Goal: Task Accomplishment & Management: Use online tool/utility

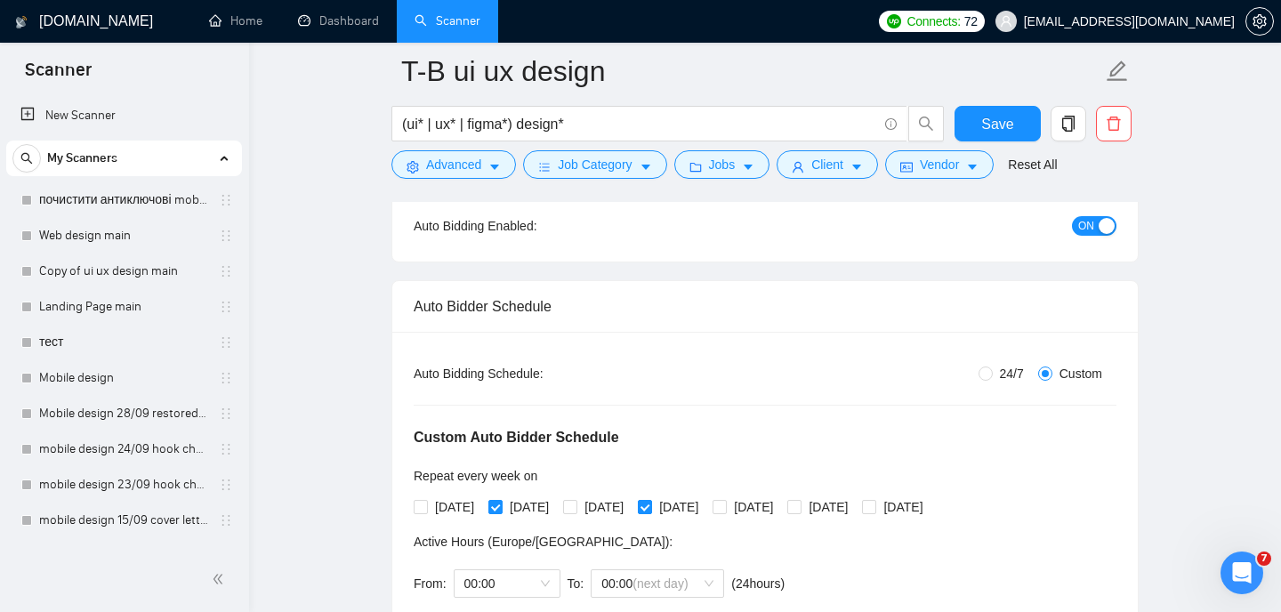
scroll to position [815, 0]
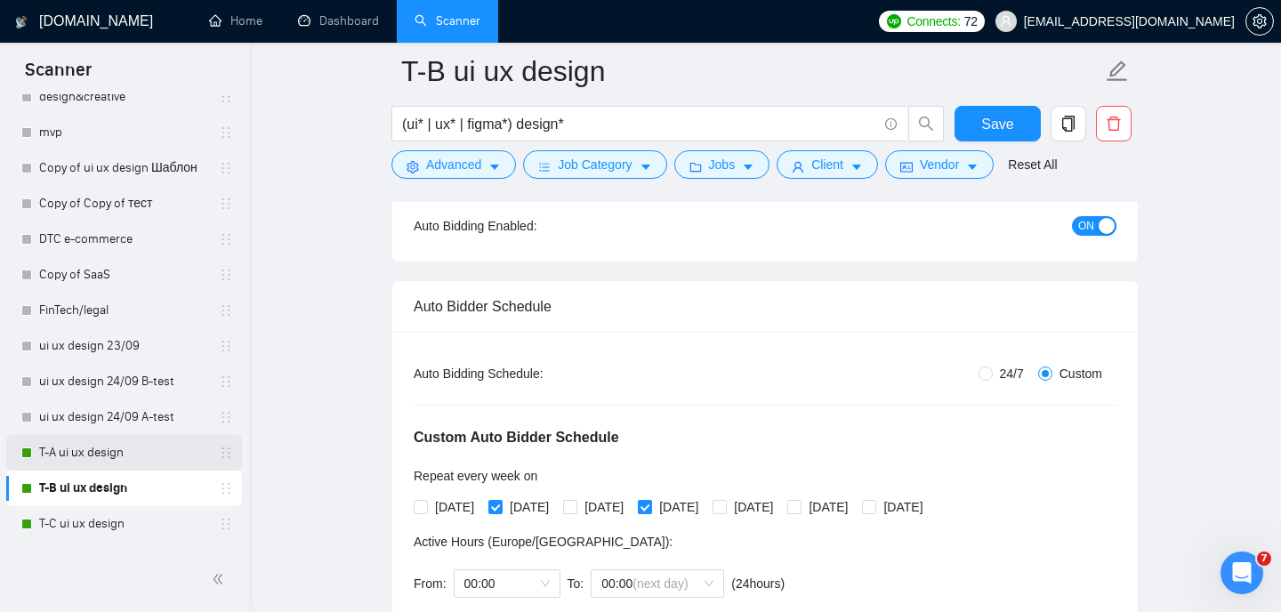
click at [112, 450] on link "T-A ui ux design" at bounding box center [123, 453] width 169 height 36
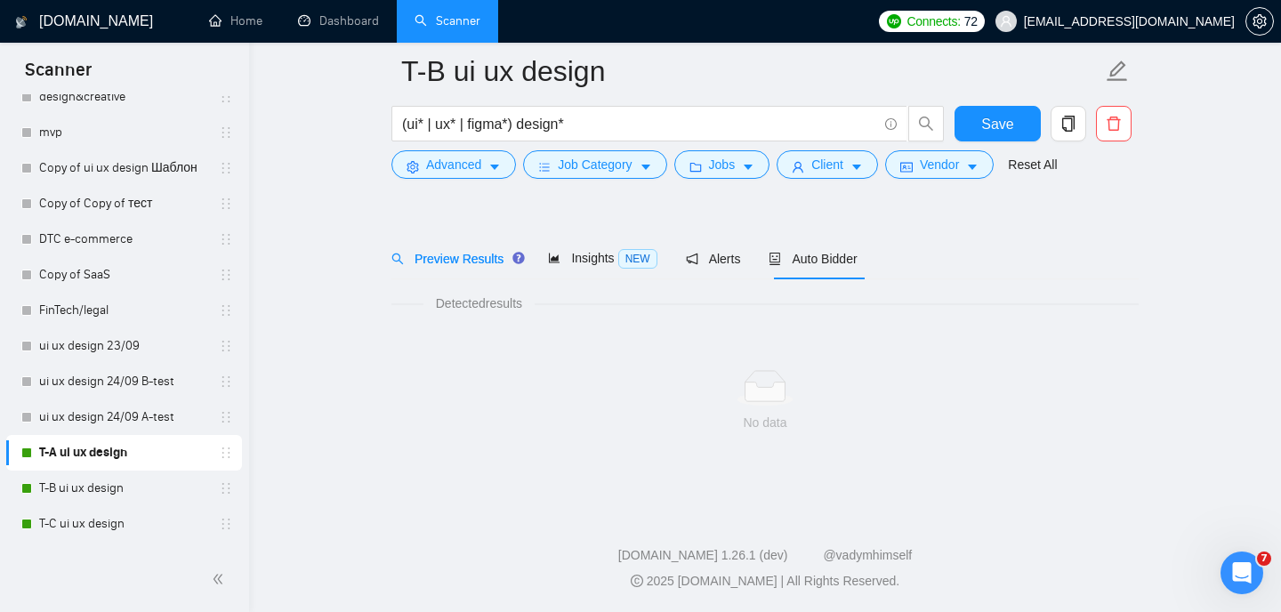
scroll to position [37, 0]
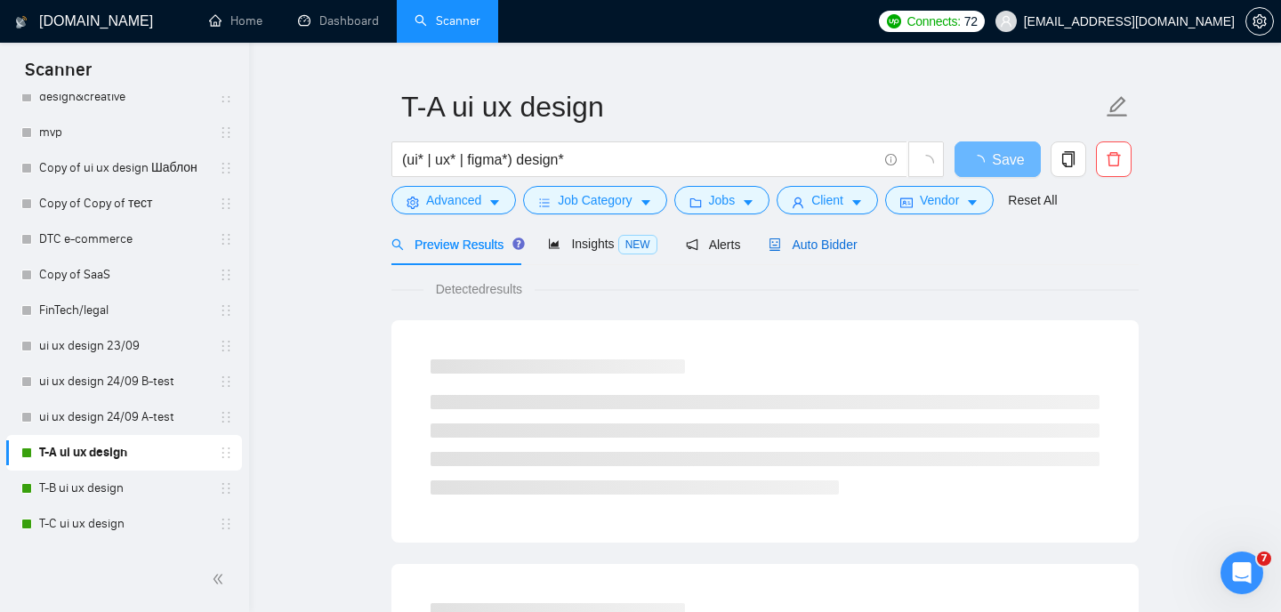
click at [853, 237] on span "Auto Bidder" at bounding box center [812, 244] width 88 height 14
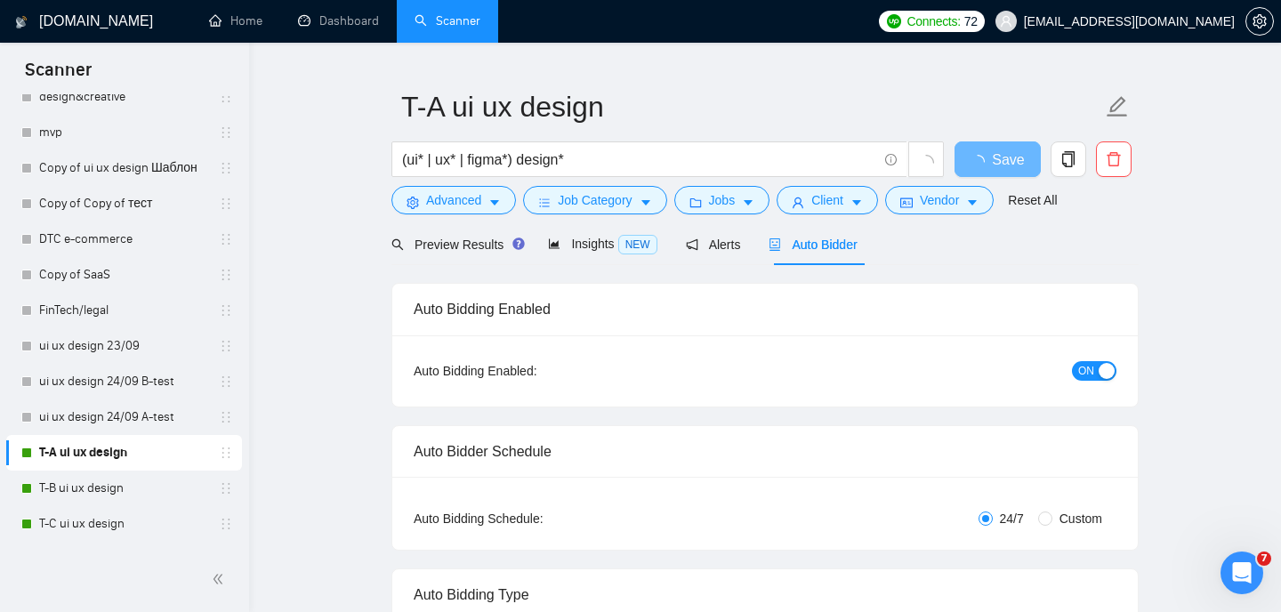
radio input "false"
radio input "true"
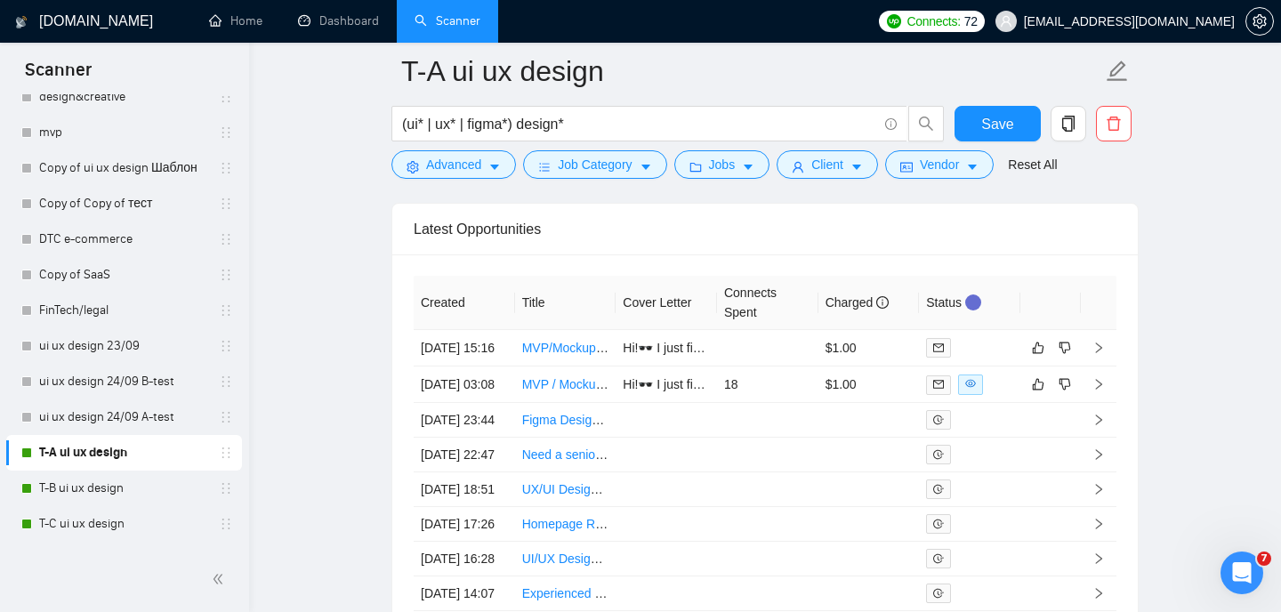
scroll to position [4684, 0]
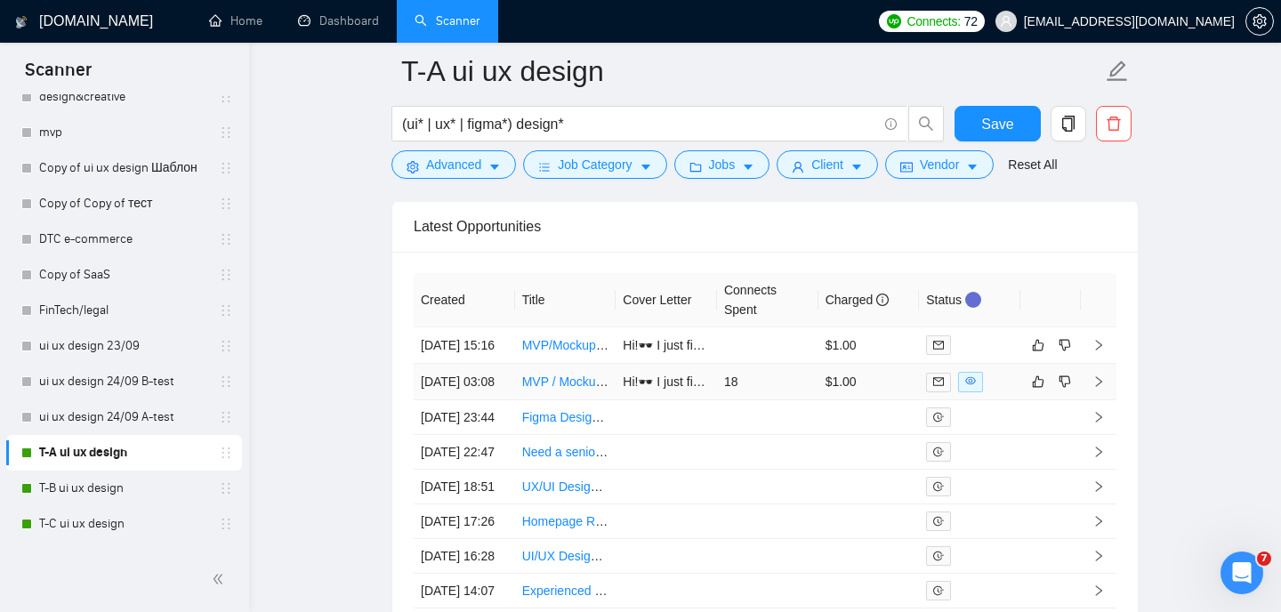
click at [568, 389] on link "MVP / Mockup Design for AI-Powered Journal App" at bounding box center [661, 381] width 278 height 14
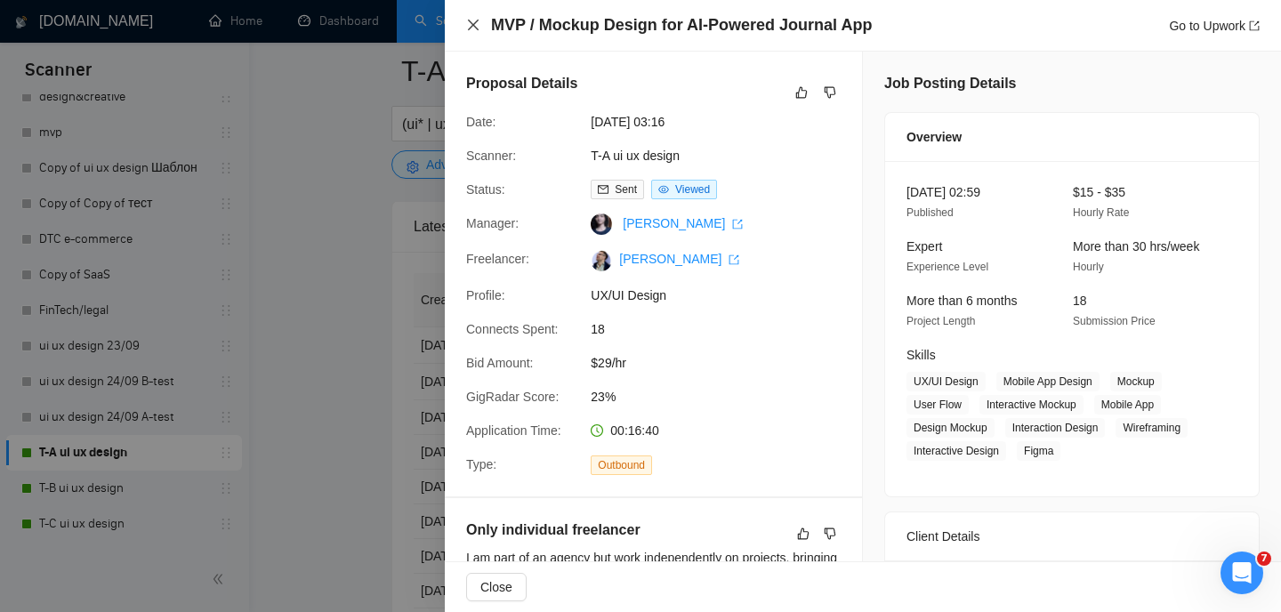
click at [479, 28] on icon "close" at bounding box center [473, 25] width 14 height 14
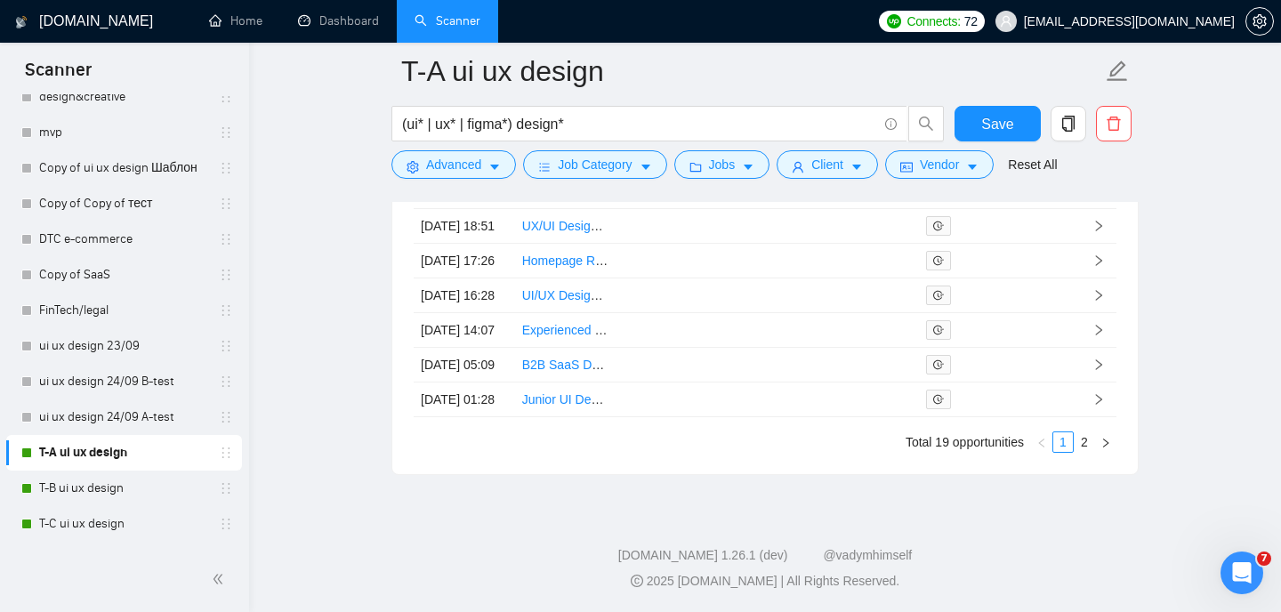
scroll to position [5136, 0]
click at [1084, 441] on link "2" at bounding box center [1084, 442] width 20 height 20
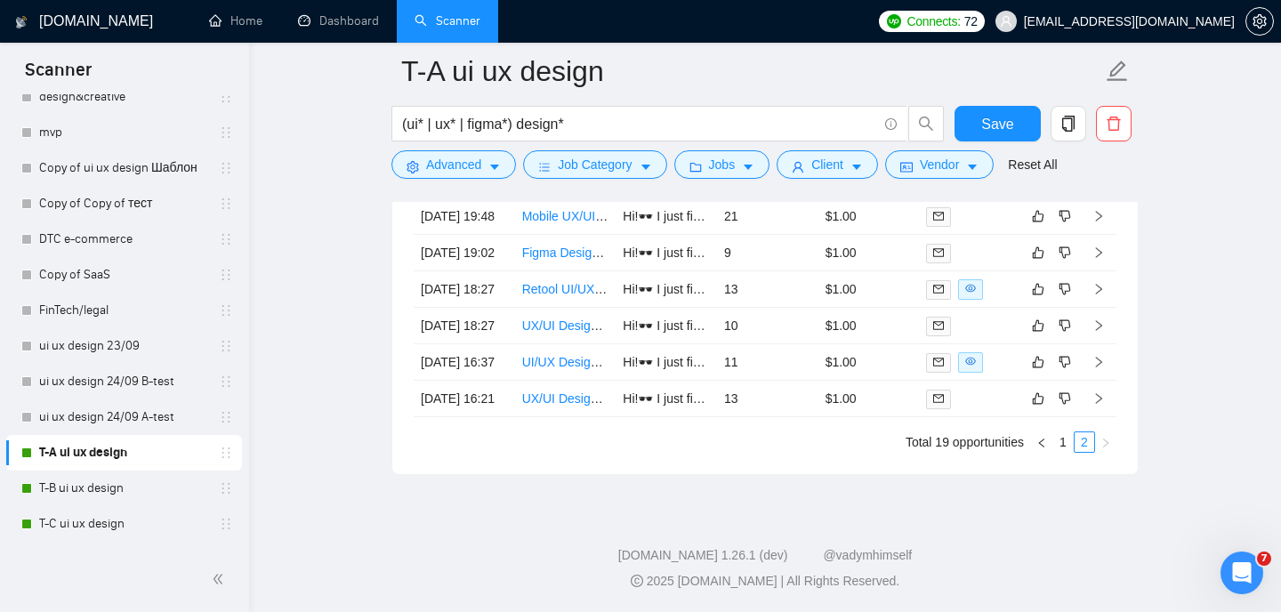
scroll to position [5082, 0]
click at [1062, 438] on link "1" at bounding box center [1063, 442] width 20 height 20
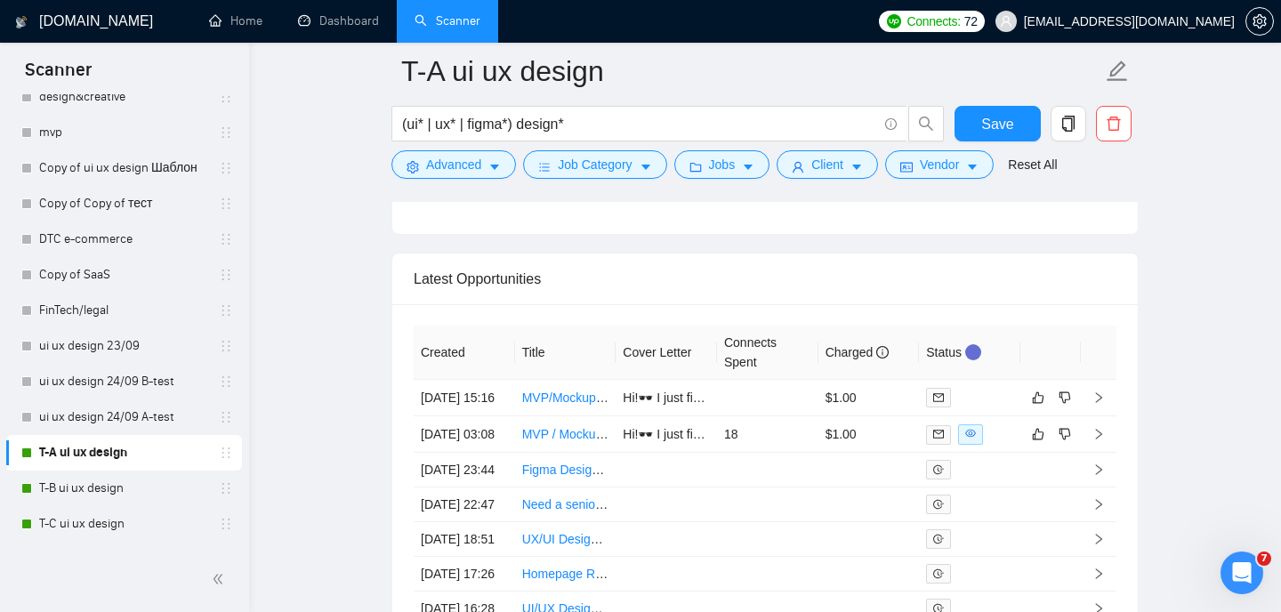
scroll to position [4647, 0]
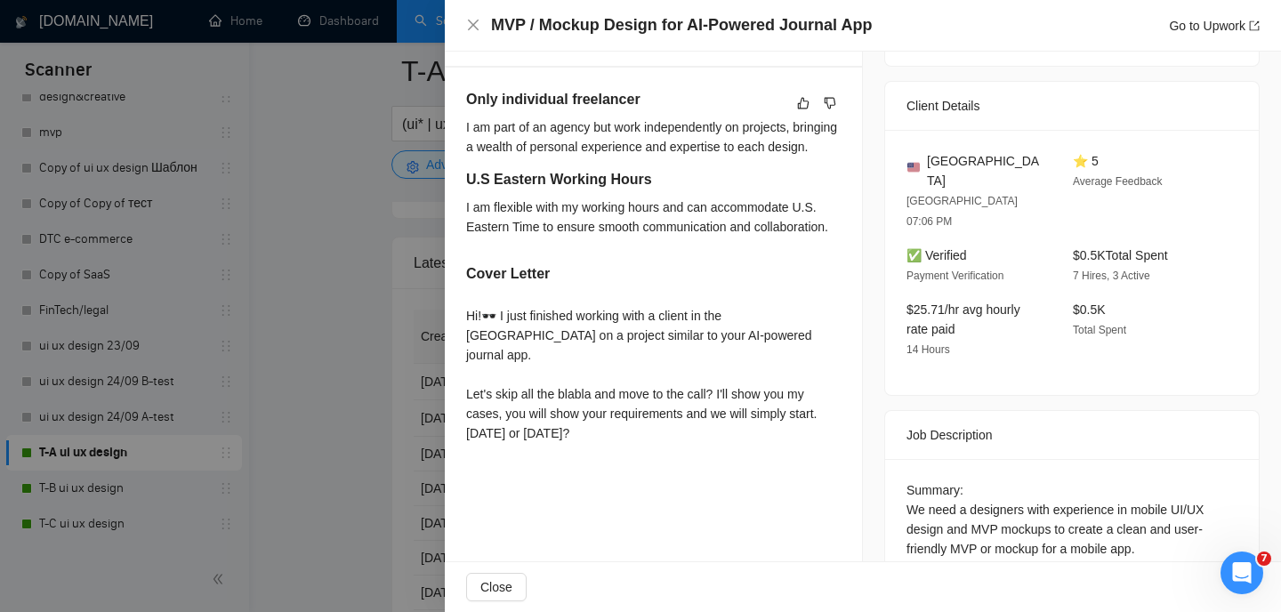
scroll to position [449, 0]
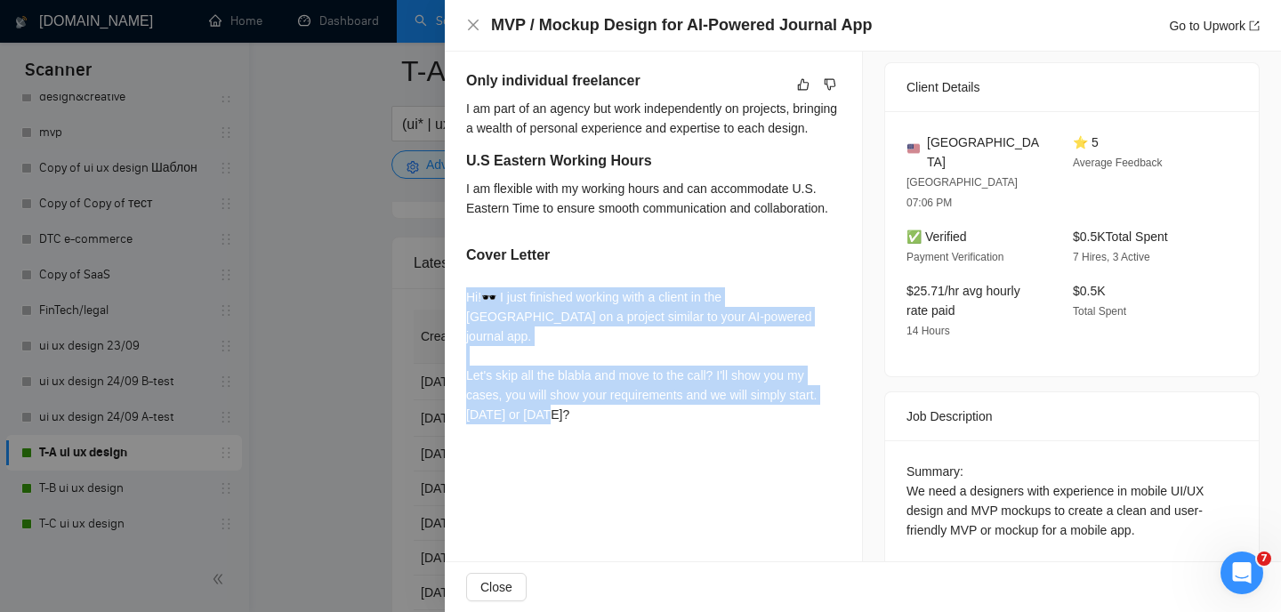
drag, startPoint x: 454, startPoint y: 336, endPoint x: 678, endPoint y: 470, distance: 260.8
click at [678, 453] on div "Only individual freelancer I am part of an agency but work independently on pro…" at bounding box center [653, 251] width 417 height 404
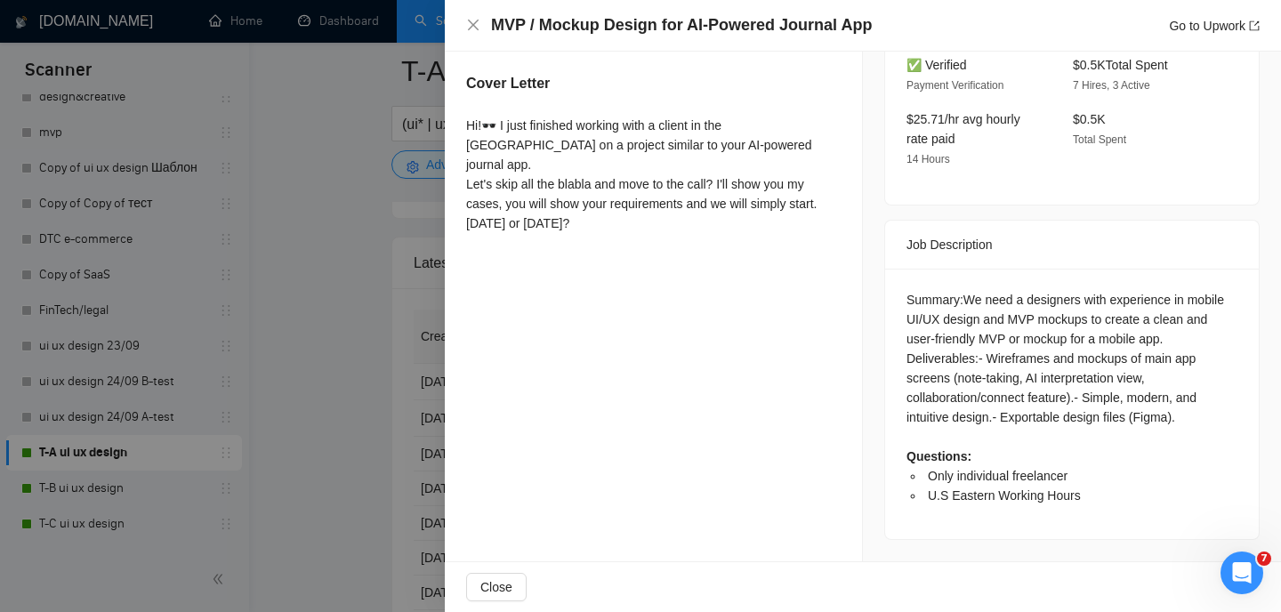
scroll to position [659, 0]
drag, startPoint x: 917, startPoint y: 470, endPoint x: 1042, endPoint y: 509, distance: 131.1
click at [1042, 509] on div "Summary: We need a designers with experience in mobile UI/UX design and MVP moc…" at bounding box center [1071, 404] width 373 height 270
copy ul "Only individual freelancer U.S Eastern Working Hours"
